Goal: Share content: Share content

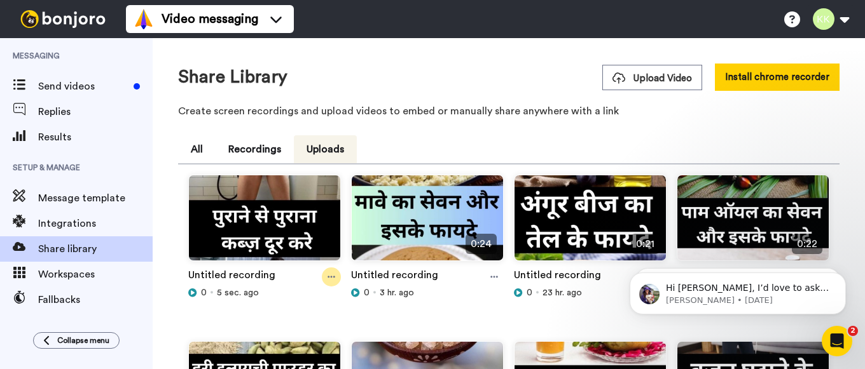
click at [336, 277] on div at bounding box center [331, 277] width 19 height 19
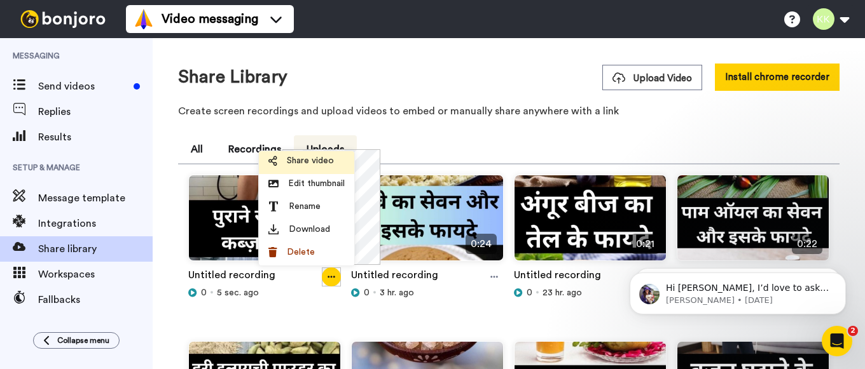
click at [312, 159] on span "Share video" at bounding box center [310, 160] width 47 height 13
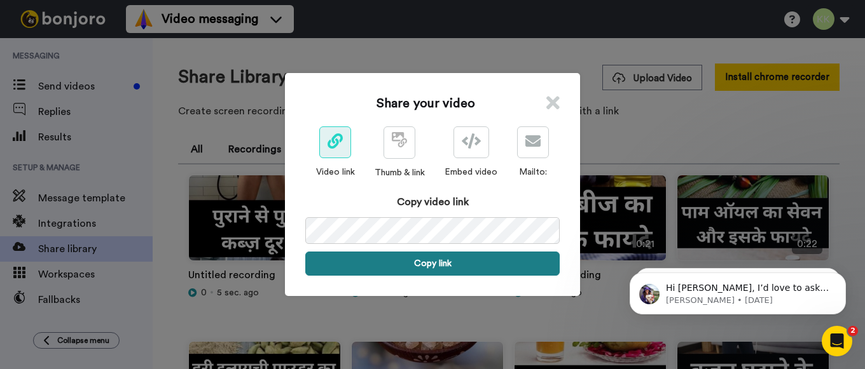
drag, startPoint x: 437, startPoint y: 257, endPoint x: 433, endPoint y: 273, distance: 16.3
click at [437, 258] on button "Copy link" at bounding box center [432, 264] width 254 height 24
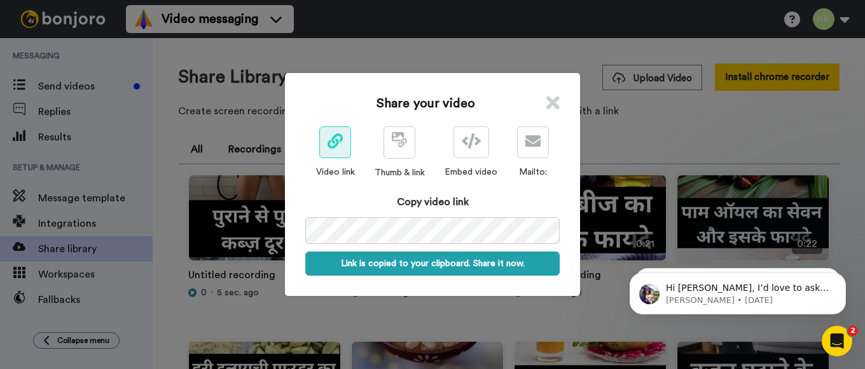
scroll to position [0, 64]
